Goal: Information Seeking & Learning: Understand process/instructions

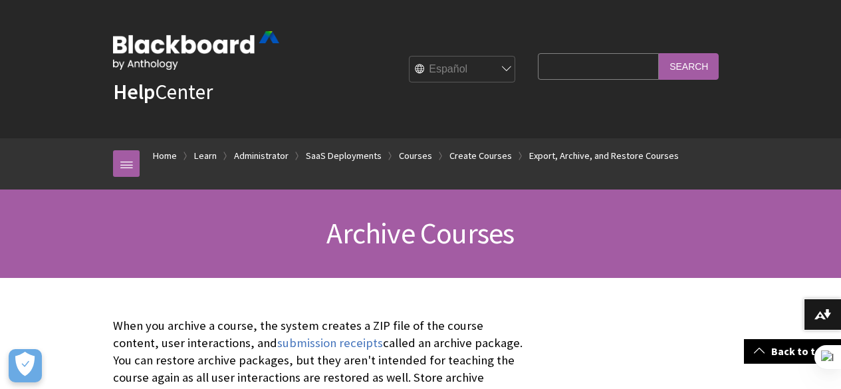
select select "/es-es/Learn/Administrator/SaaS/Courses/Create_Courses/Export_Archive_and_Resto…"
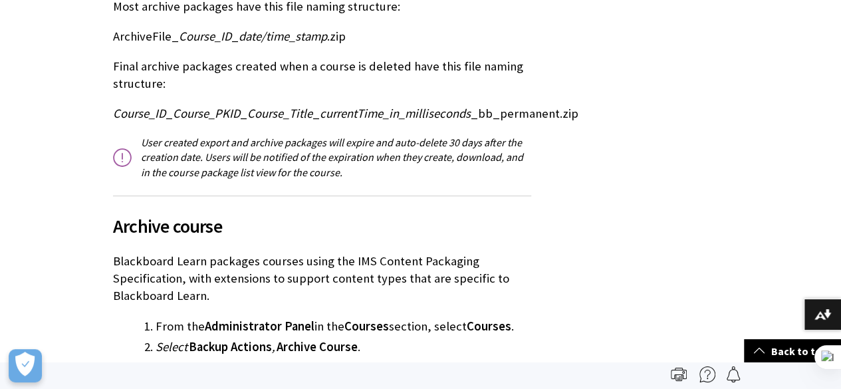
scroll to position [188, 0]
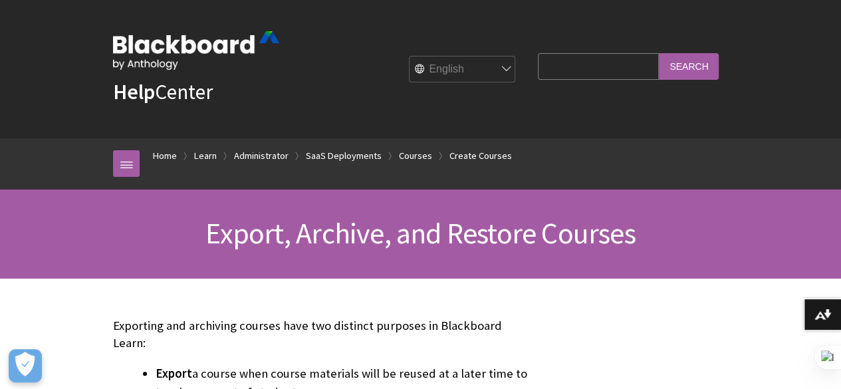
scroll to position [62, 0]
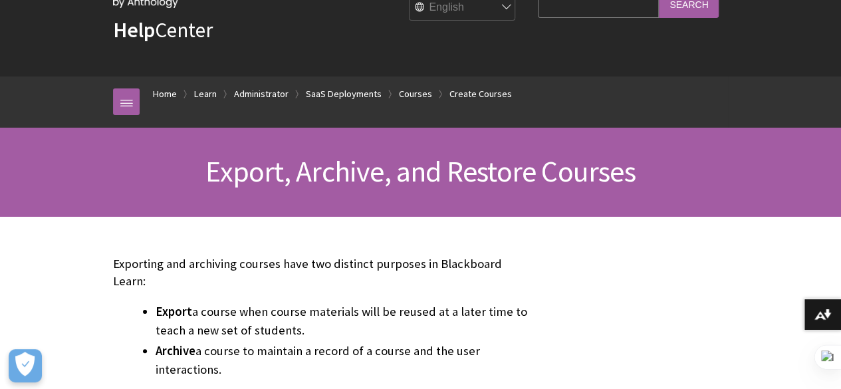
drag, startPoint x: 507, startPoint y: 328, endPoint x: 487, endPoint y: 243, distance: 87.3
click at [507, 342] on li "Archive a course to maintain a record of a course and the user interactions." at bounding box center [344, 360] width 376 height 37
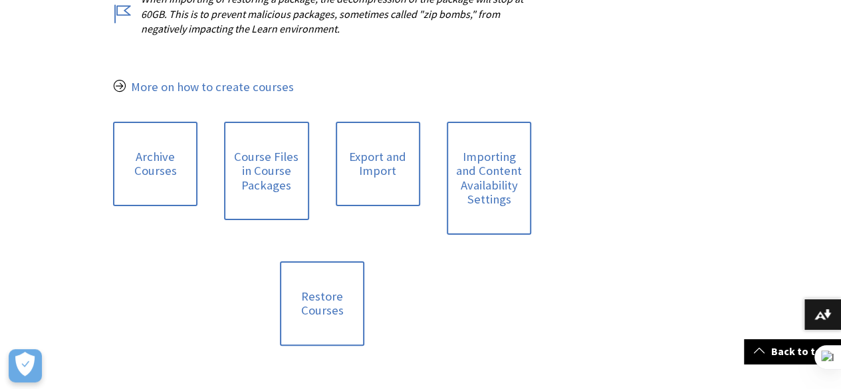
scroll to position [626, 0]
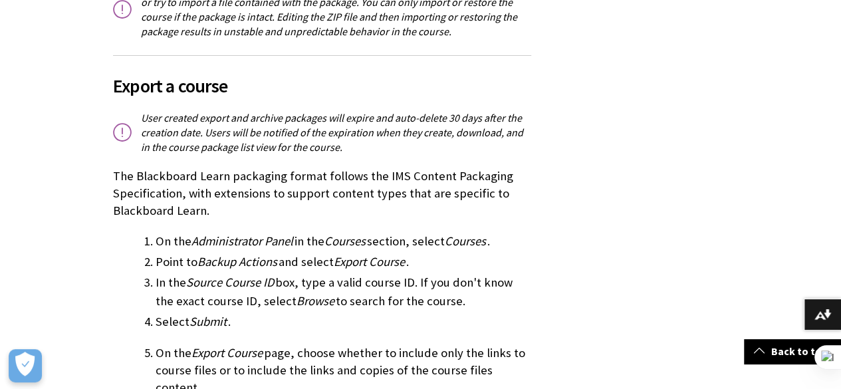
scroll to position [602, 0]
